Goal: Find specific page/section: Find specific page/section

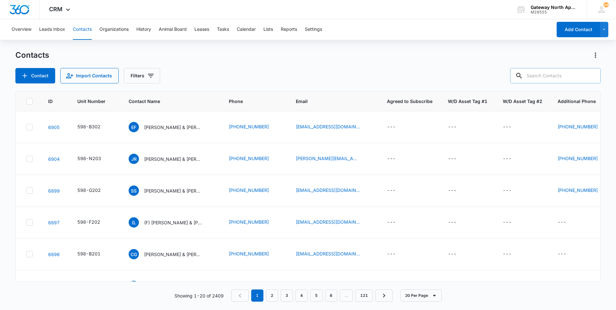
click at [560, 82] on input "text" at bounding box center [555, 75] width 91 height 15
type input "I204"
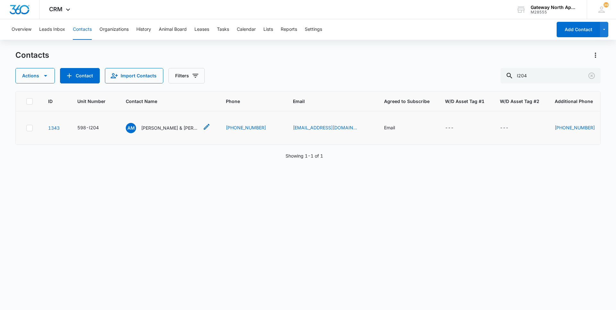
click at [183, 128] on p "[PERSON_NAME] & [PERSON_NAME]" at bounding box center [170, 128] width 58 height 7
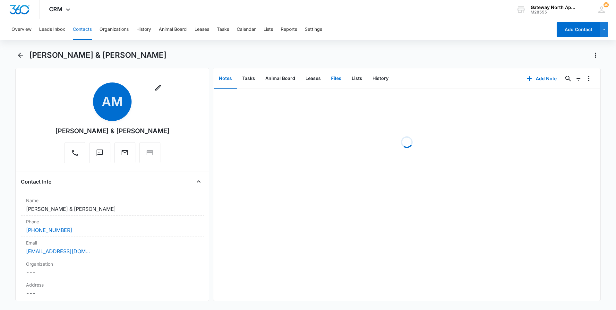
click at [336, 78] on button "Files" at bounding box center [336, 79] width 21 height 20
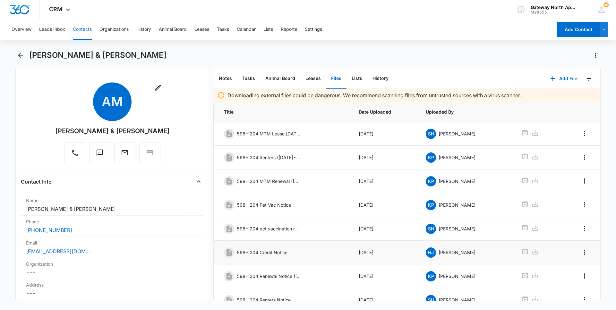
scroll to position [83, 0]
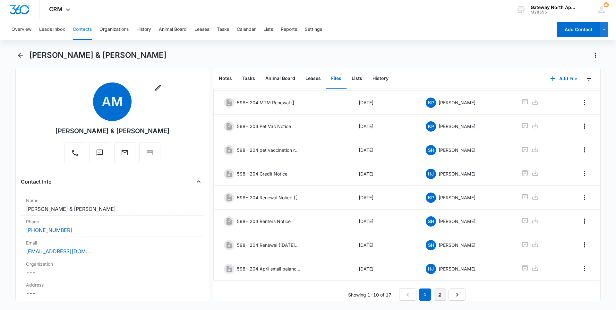
click at [436, 291] on link "2" at bounding box center [440, 295] width 12 height 12
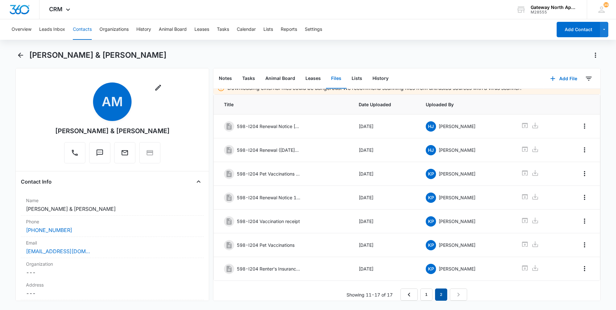
scroll to position [12, 0]
click at [223, 31] on button "Tasks" at bounding box center [223, 29] width 12 height 21
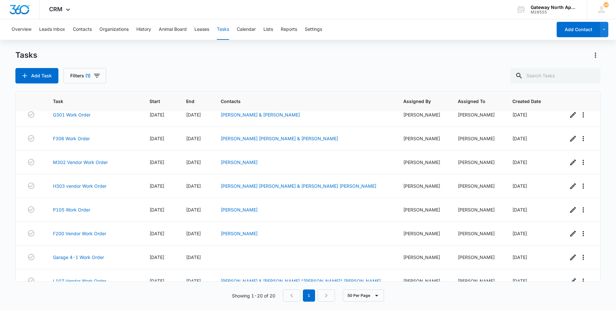
scroll to position [112, 0]
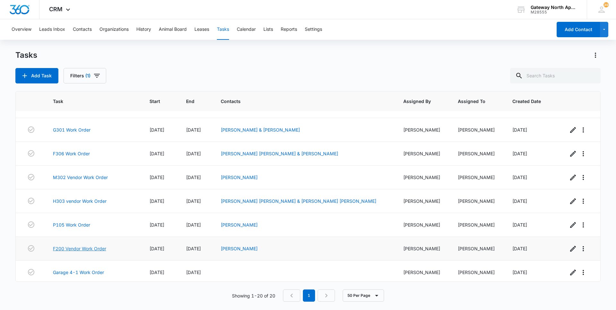
click at [94, 247] on link "F200 Vendor Work Order" at bounding box center [79, 248] width 53 height 7
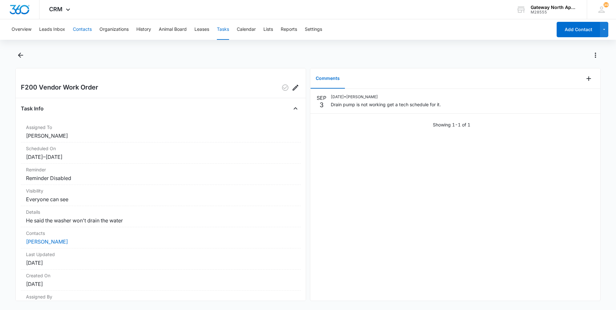
click at [82, 24] on button "Contacts" at bounding box center [82, 29] width 19 height 21
